Goal: Transaction & Acquisition: Purchase product/service

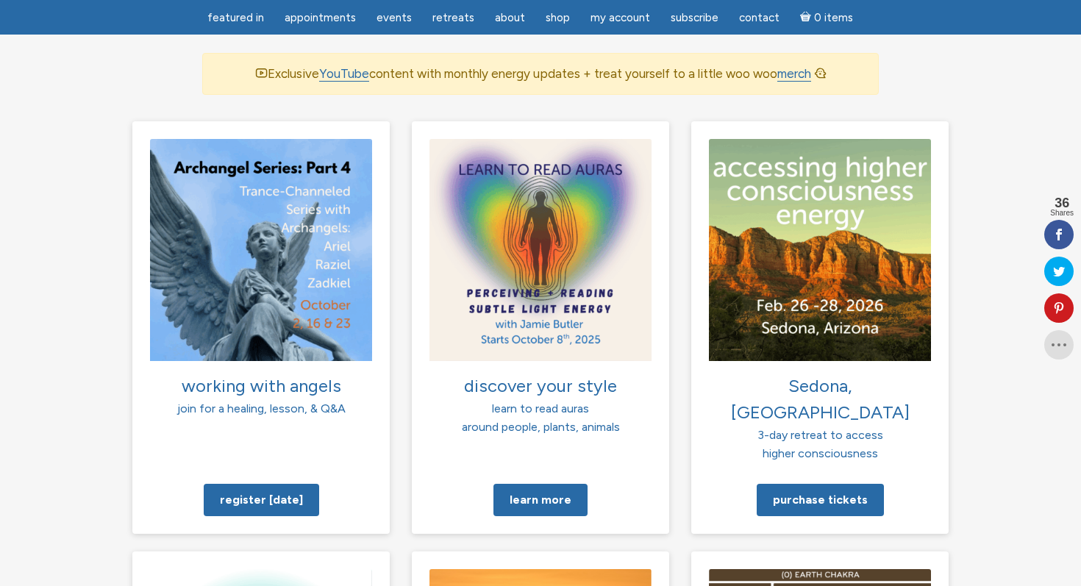
scroll to position [1053, 0]
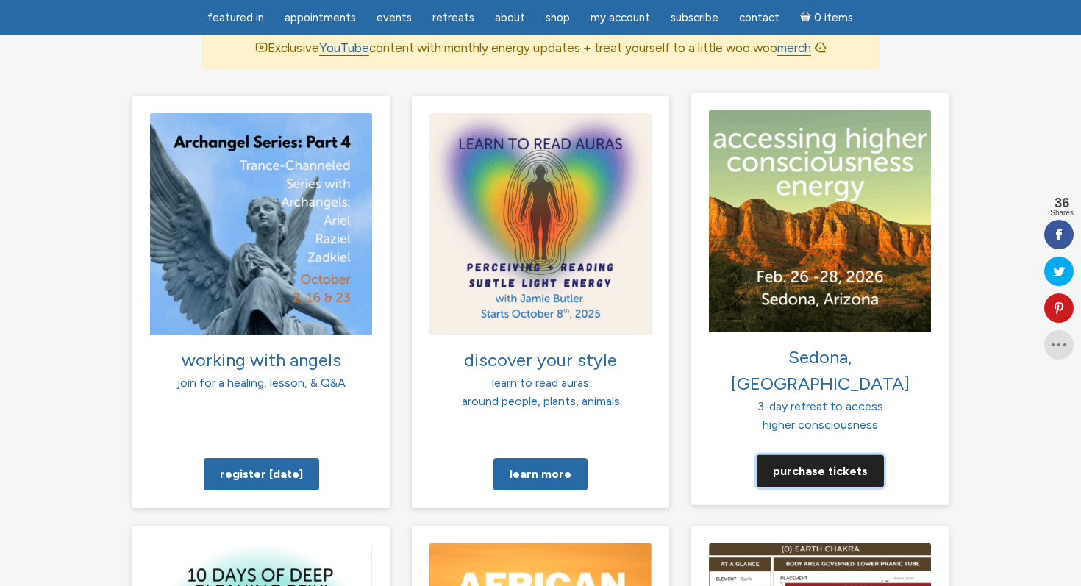
click at [826, 455] on link "Purchase tickets" at bounding box center [820, 471] width 127 height 32
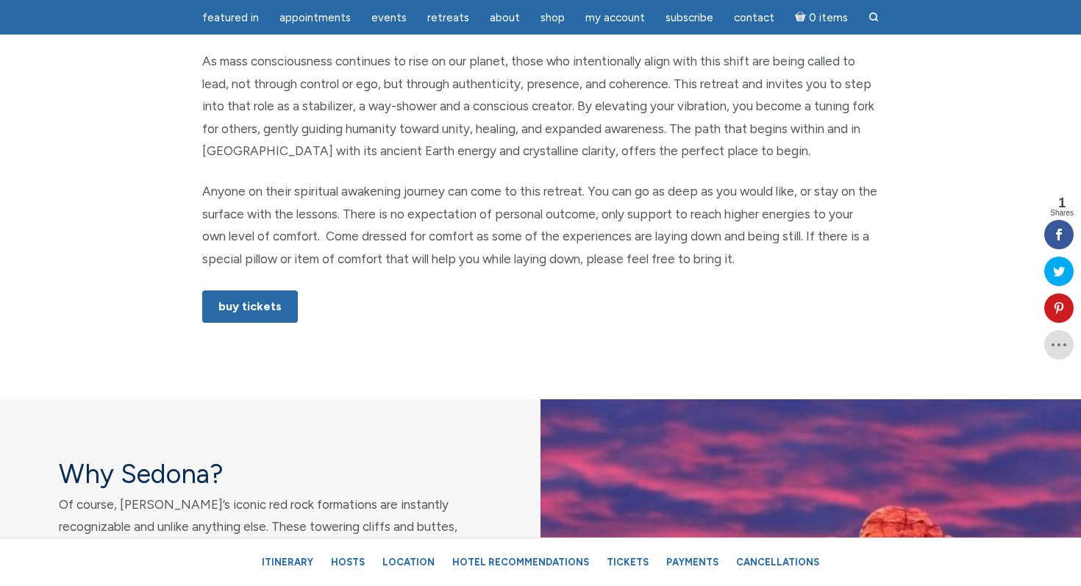
scroll to position [863, 0]
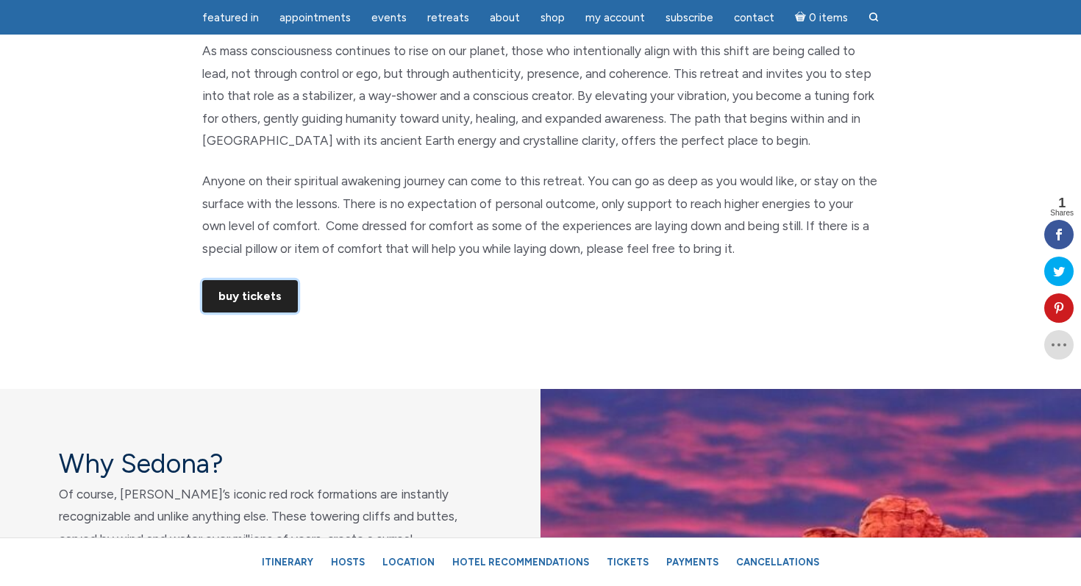
click at [252, 299] on link "Buy Tickets" at bounding box center [250, 296] width 96 height 32
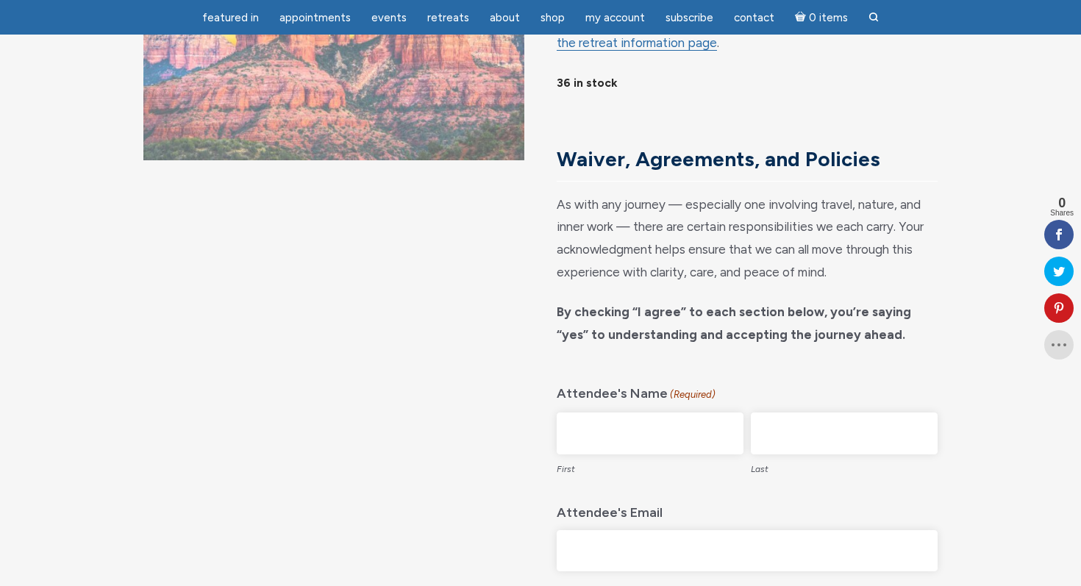
scroll to position [243, 0]
